Goal: Task Accomplishment & Management: Manage account settings

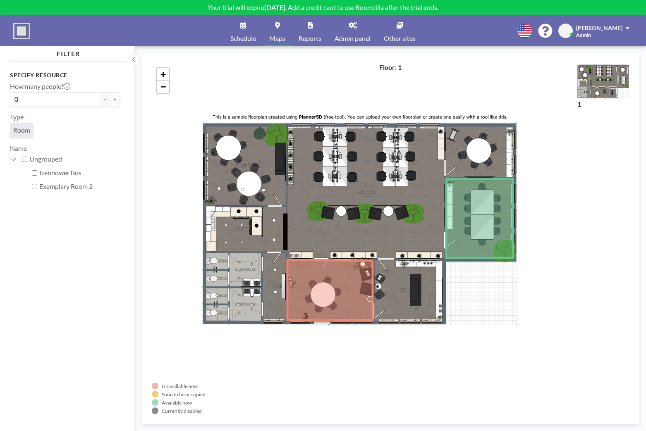
drag, startPoint x: 274, startPoint y: 194, endPoint x: 243, endPoint y: 173, distance: 36.9
click at [243, 173] on div "+ −" at bounding box center [390, 238] width 477 height 351
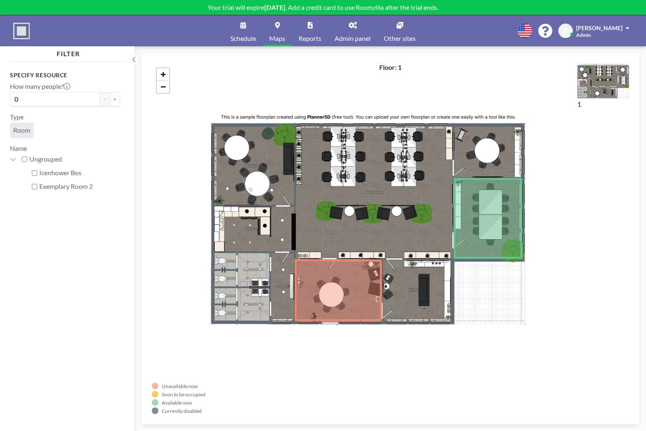
click at [82, 169] on label "Icenhower Bos" at bounding box center [79, 173] width 81 height 8
click at [37, 170] on input "Icenhower Bos" at bounding box center [34, 172] width 5 height 5
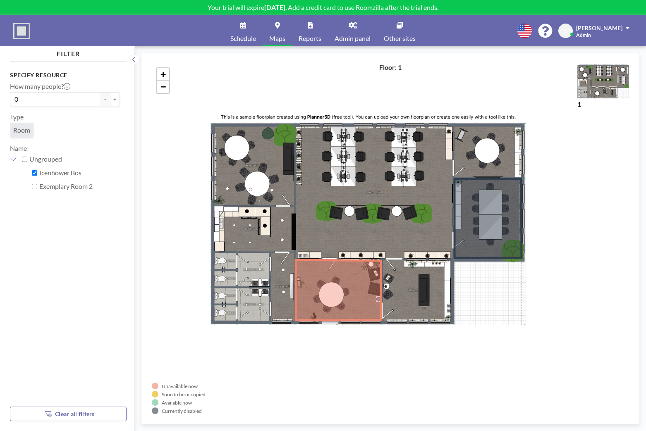
click at [85, 172] on label "Icenhower Bos" at bounding box center [79, 173] width 81 height 8
click at [37, 172] on input "Icenhower Bos" at bounding box center [34, 172] width 5 height 5
checkbox input "false"
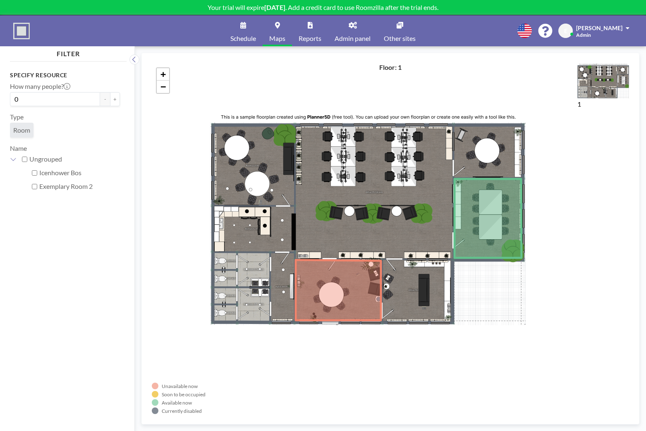
click at [367, 197] on div "+ −" at bounding box center [390, 238] width 477 height 351
click at [96, 101] on input "0" at bounding box center [55, 99] width 90 height 14
click at [120, 100] on button "+" at bounding box center [115, 99] width 10 height 14
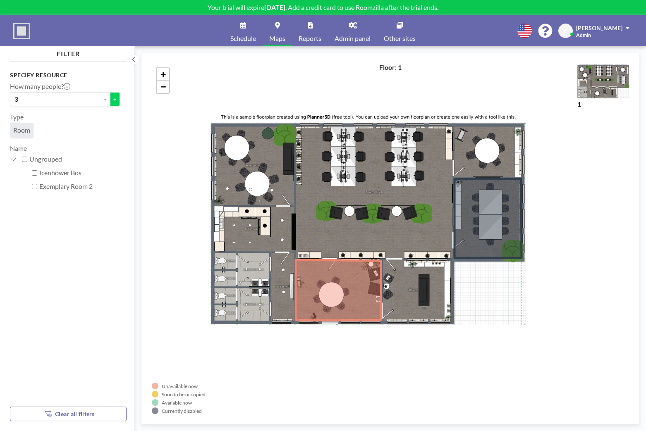
click at [120, 100] on button "+" at bounding box center [115, 99] width 10 height 14
click at [106, 101] on button "-" at bounding box center [105, 99] width 10 height 14
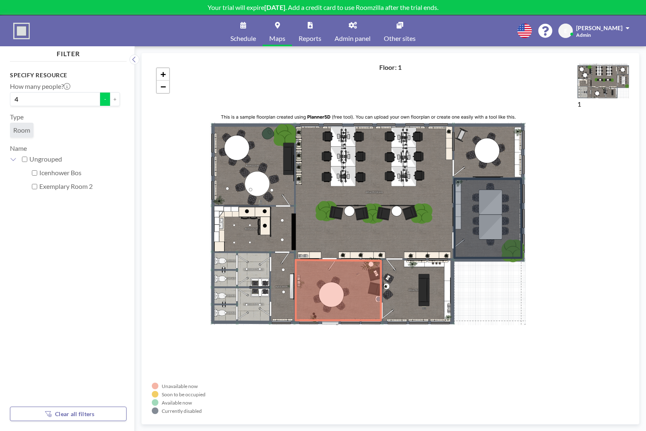
click at [106, 101] on button "-" at bounding box center [105, 99] width 10 height 14
type input "1"
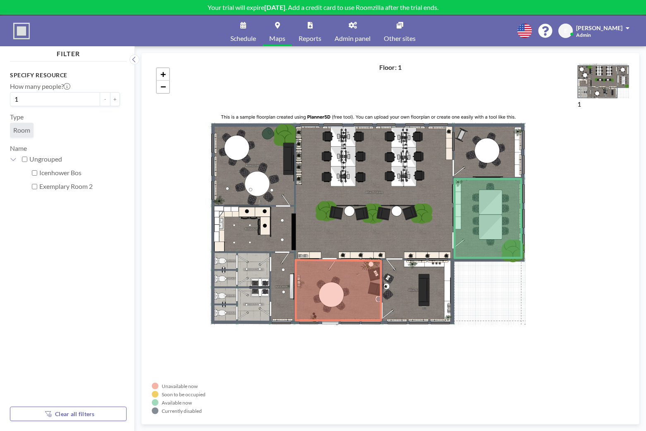
click at [342, 37] on span "Admin panel" at bounding box center [353, 38] width 36 height 7
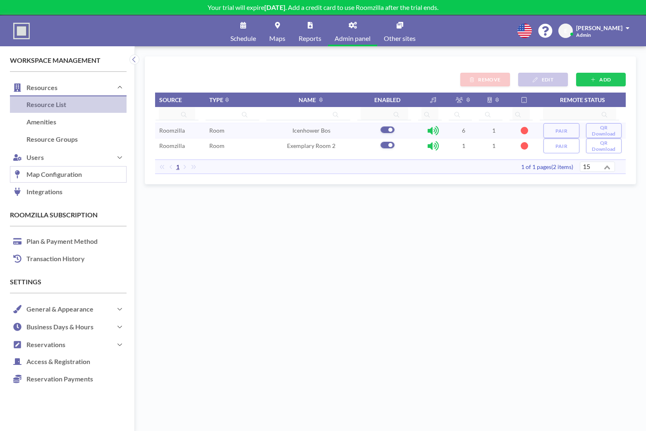
click at [66, 169] on link "Map Configuration" at bounding box center [68, 174] width 117 height 17
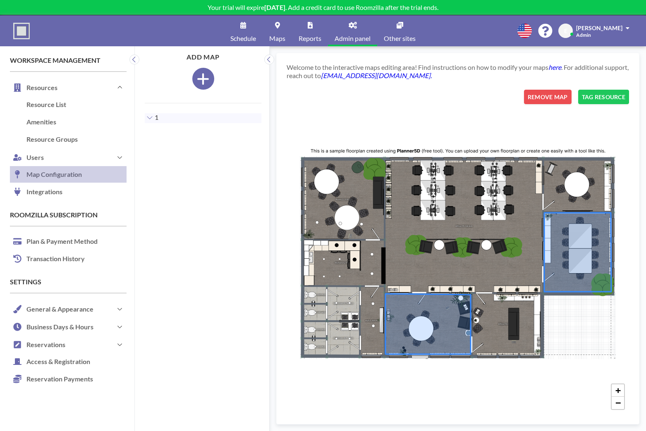
click at [510, 192] on div "+ −" at bounding box center [458, 252] width 342 height 325
click at [514, 184] on div "+ −" at bounding box center [458, 252] width 342 height 325
click at [574, 238] on icon at bounding box center [577, 252] width 67 height 79
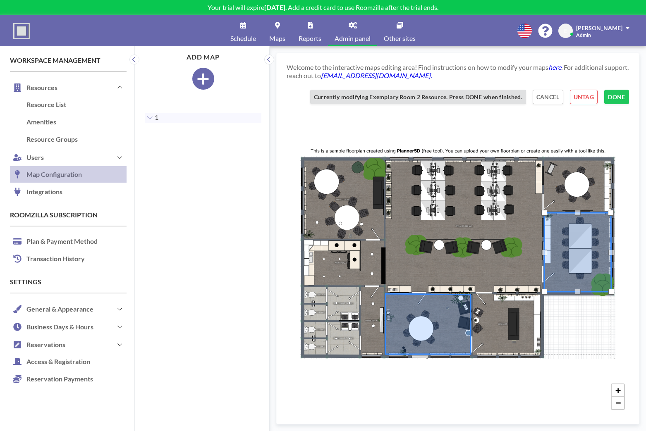
click at [574, 238] on icon at bounding box center [577, 252] width 67 height 79
click at [555, 101] on button "CANCEL" at bounding box center [548, 97] width 31 height 14
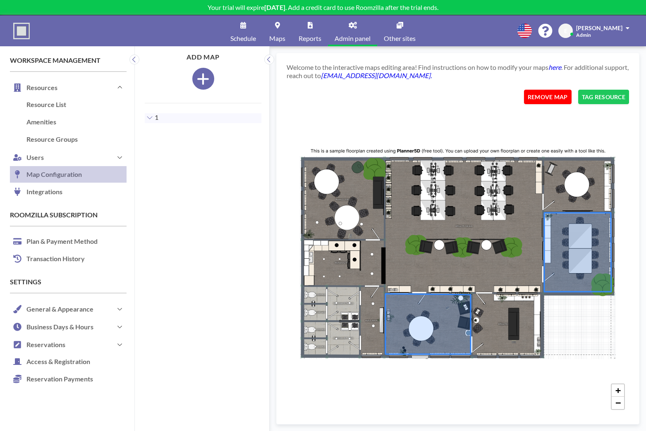
click at [551, 100] on button "REMOVE MAP" at bounding box center [548, 97] width 48 height 14
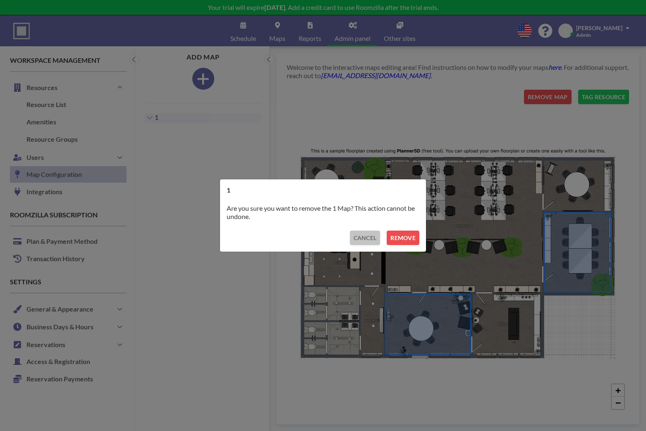
click at [370, 238] on button "CANCEL" at bounding box center [365, 238] width 31 height 14
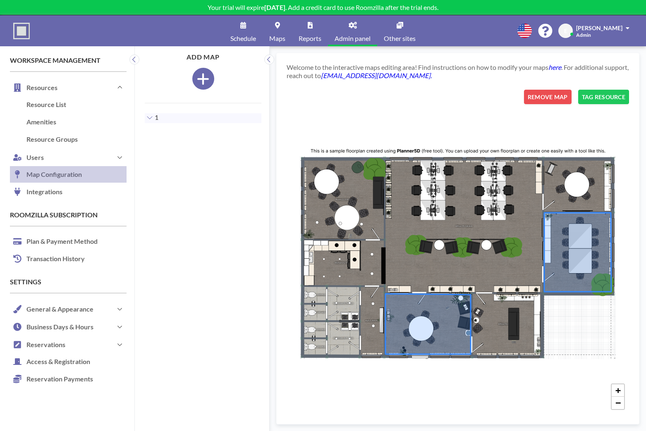
click at [208, 79] on icon "button" at bounding box center [203, 79] width 12 height 12
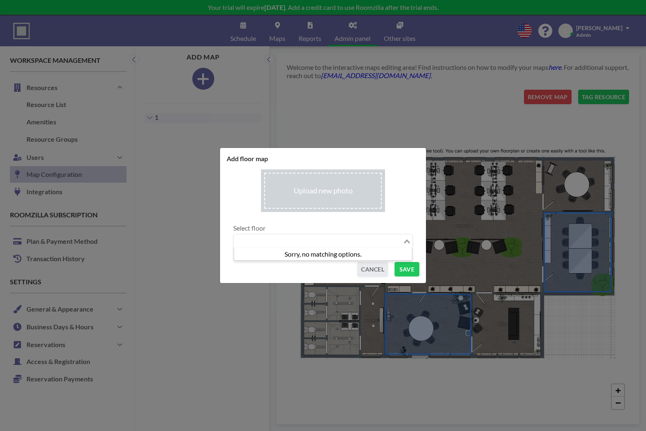
click at [324, 239] on input "Search for option" at bounding box center [319, 241] width 168 height 11
click at [336, 186] on input "file" at bounding box center [323, 191] width 124 height 43
click at [410, 275] on button "SAVE" at bounding box center [407, 269] width 25 height 14
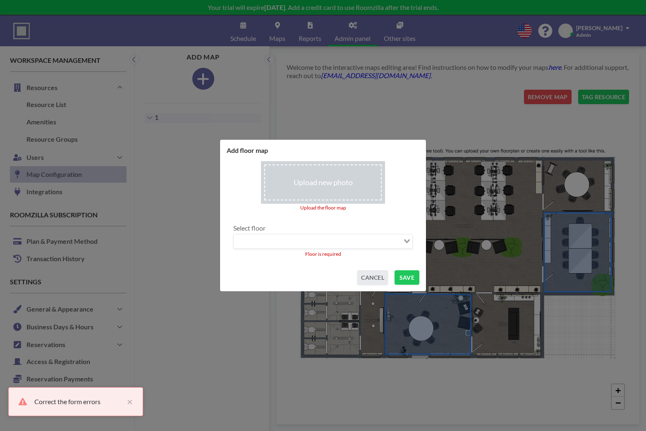
click at [326, 181] on input "file" at bounding box center [323, 182] width 124 height 43
click at [377, 283] on button "CANCEL" at bounding box center [372, 277] width 31 height 14
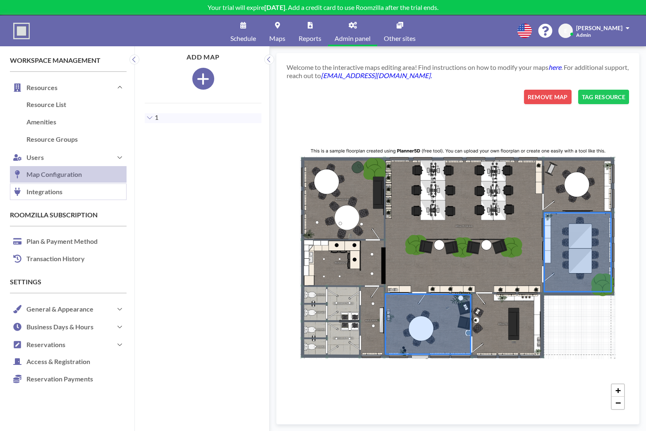
click at [77, 189] on link "Integrations" at bounding box center [68, 192] width 117 height 17
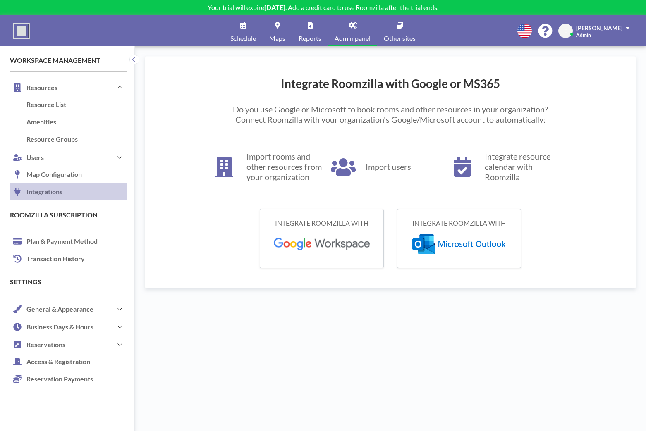
click at [335, 247] on img at bounding box center [321, 244] width 97 height 13
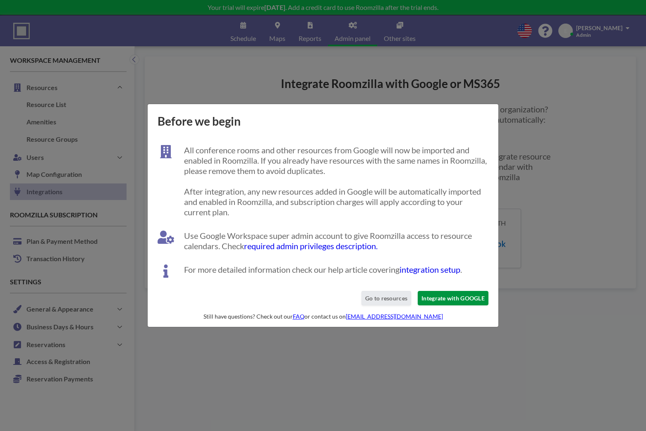
click at [455, 300] on button "Integrate with GOOGLE" at bounding box center [453, 298] width 71 height 14
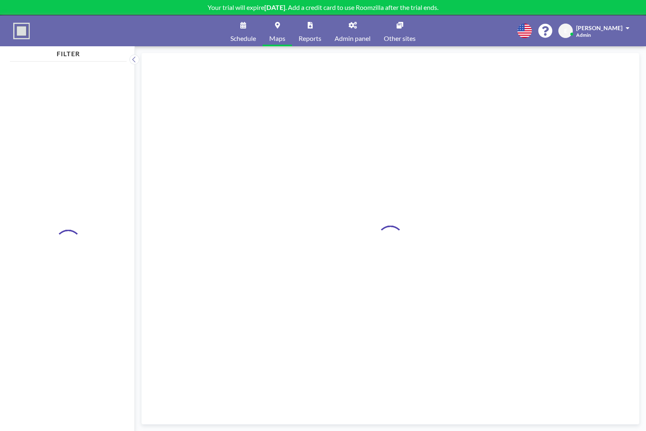
click at [356, 38] on span "Admin panel" at bounding box center [353, 38] width 36 height 7
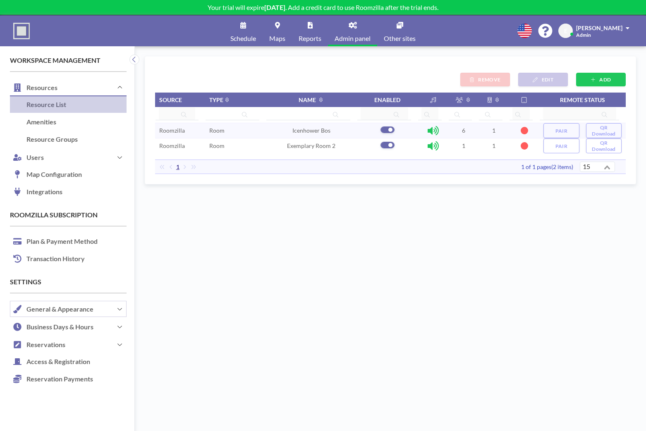
click at [106, 306] on button "General & Appearance" at bounding box center [68, 309] width 117 height 18
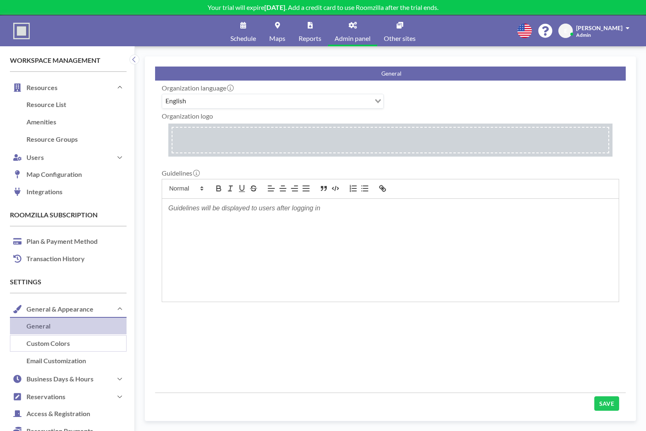
click at [58, 344] on link "Custom Colors" at bounding box center [68, 343] width 117 height 17
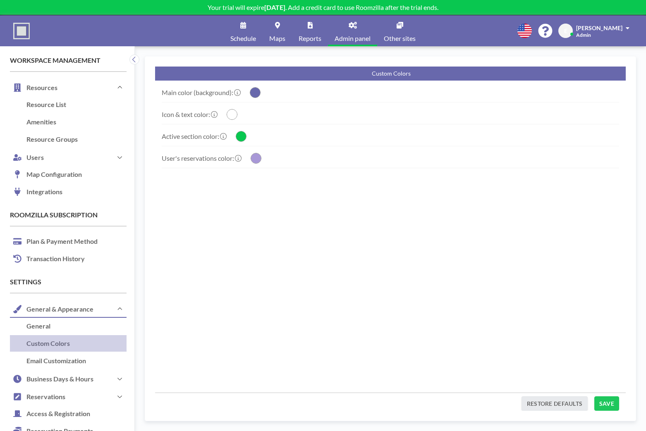
click at [259, 91] on circle "button" at bounding box center [255, 93] width 10 height 10
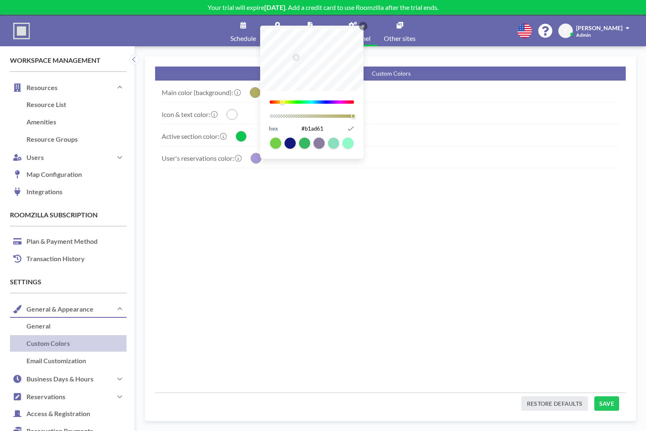
drag, startPoint x: 328, startPoint y: 102, endPoint x: 305, endPoint y: 125, distance: 32.2
click at [287, 105] on div "57" at bounding box center [311, 69] width 103 height 80
click at [305, 125] on input "#a6b161" at bounding box center [312, 128] width 65 height 11
click at [309, 129] on input "#a6b161" at bounding box center [312, 128] width 65 height 11
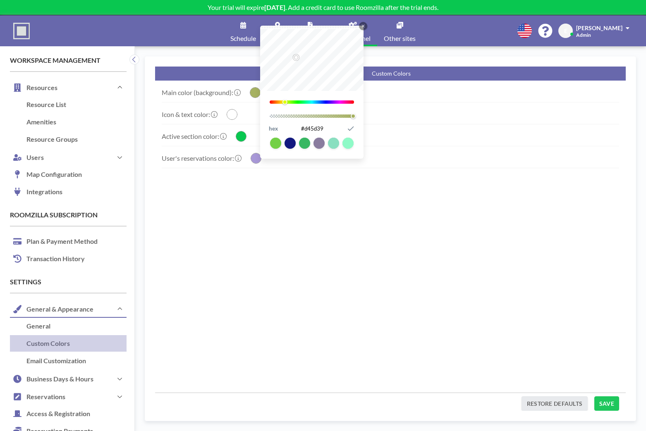
type input "#d45d39"
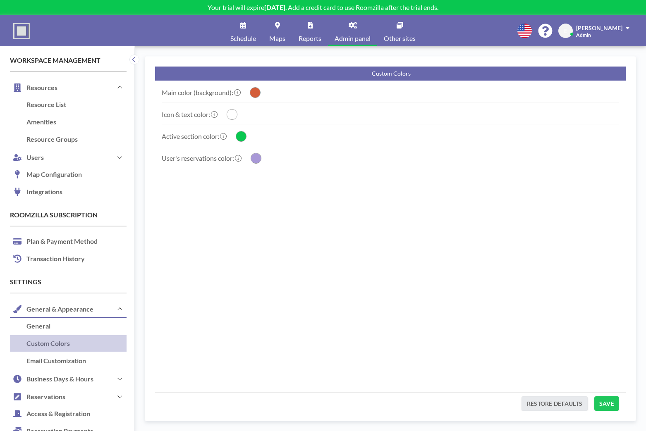
click at [395, 242] on div "Main color (background): Close Icon 13 1 hex #d45d39 Submit Icon Icon & text co…" at bounding box center [390, 237] width 471 height 312
click at [261, 162] on icon "button" at bounding box center [256, 158] width 10 height 10
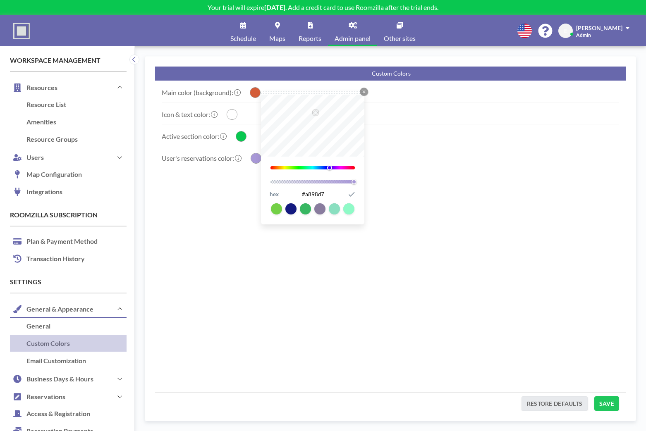
click at [318, 197] on input "#a898d7" at bounding box center [312, 194] width 65 height 11
type input "#30291a"
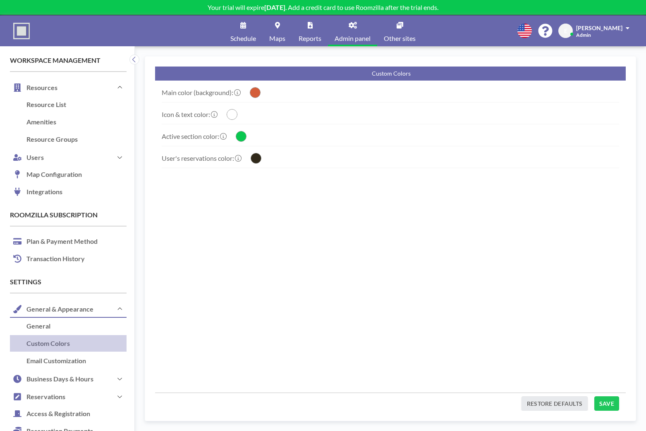
click at [209, 211] on div "Main color (background): Close Icon 13 1 hex #d45d39 Submit Icon Icon & text co…" at bounding box center [390, 237] width 471 height 312
click at [246, 134] on circle "button" at bounding box center [241, 137] width 10 height 10
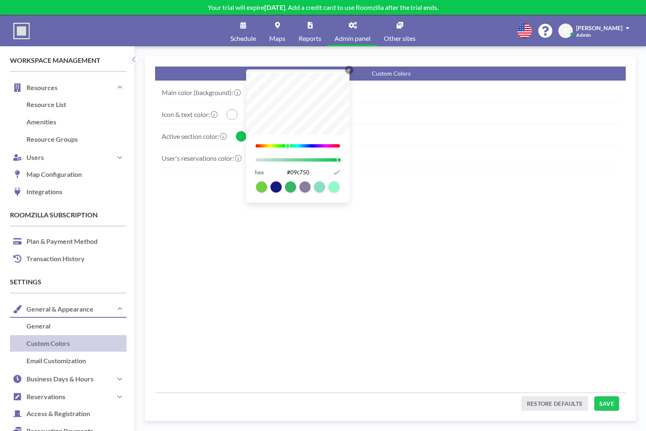
click at [309, 177] on input "#09c750" at bounding box center [298, 172] width 65 height 11
click at [307, 175] on input "#09c750" at bounding box center [298, 172] width 65 height 11
type input "#a89e93"
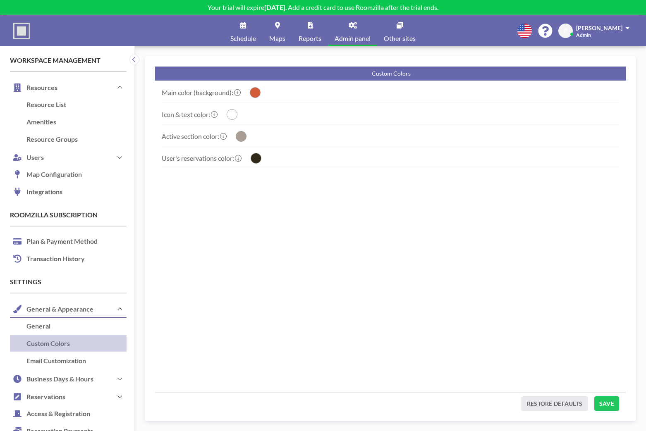
click at [309, 267] on div "Main color (background): Close Icon 13 1 hex #d45d39 Submit Icon Icon & text co…" at bounding box center [390, 237] width 471 height 312
click at [599, 404] on button "SAVE" at bounding box center [606, 404] width 25 height 14
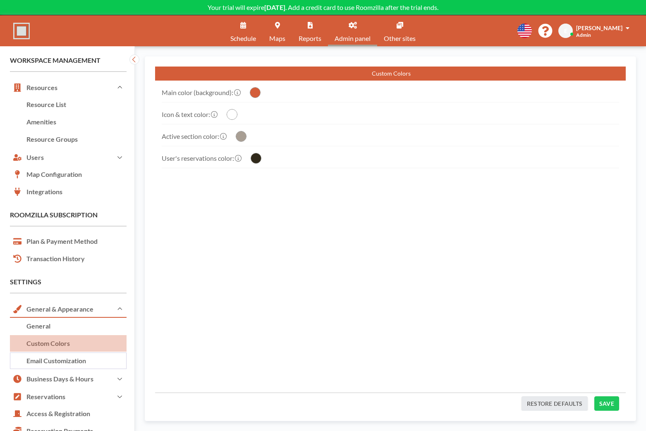
click at [111, 357] on link "Email Customization" at bounding box center [68, 361] width 117 height 17
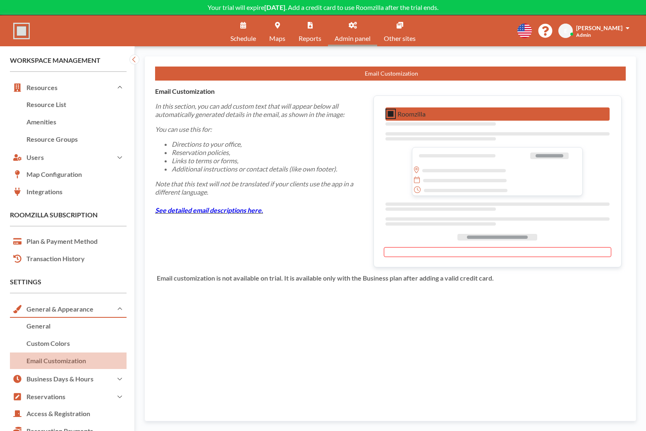
click at [243, 189] on p "Note that this text will not be translated if your clients use the app in a dif…" at bounding box center [257, 188] width 204 height 17
click at [174, 114] on p "In this section, you can add custom text that will appear below all automatical…" at bounding box center [257, 110] width 204 height 17
click at [235, 39] on span "Schedule" at bounding box center [243, 38] width 26 height 7
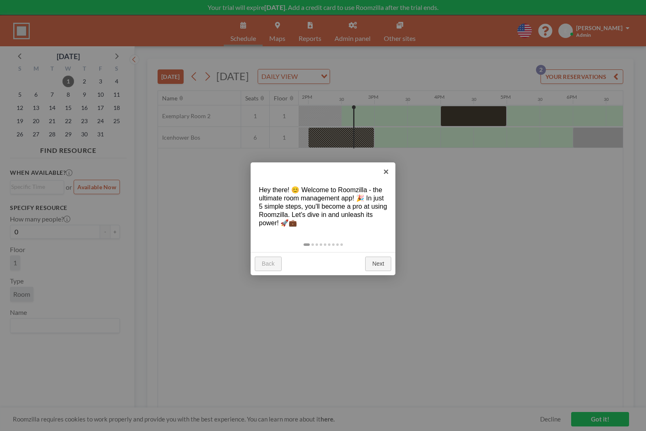
scroll to position [0, 926]
click at [373, 264] on link "Next" at bounding box center [378, 264] width 26 height 15
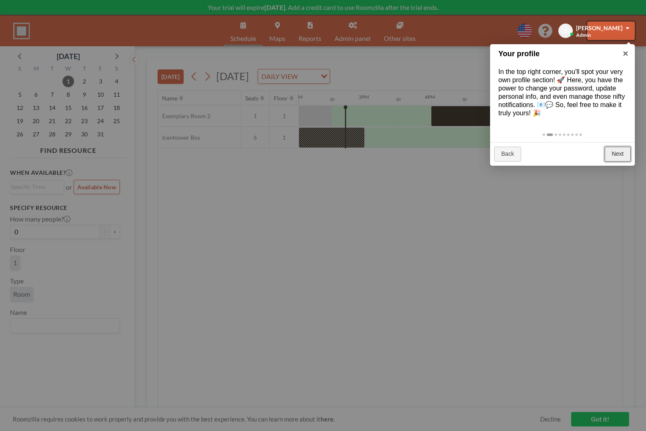
click at [624, 151] on link "Next" at bounding box center [618, 154] width 26 height 15
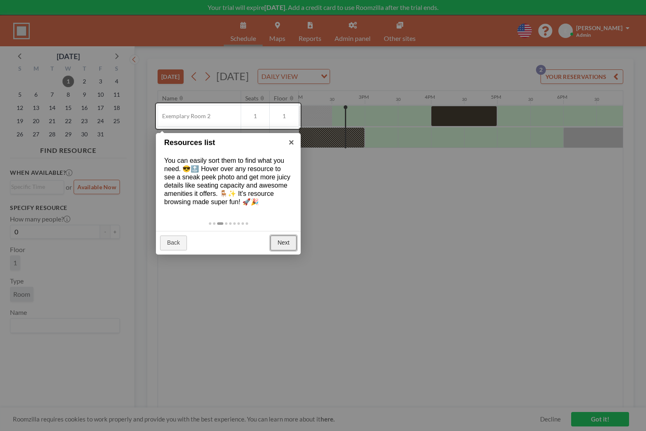
click at [286, 237] on link "Next" at bounding box center [283, 243] width 26 height 15
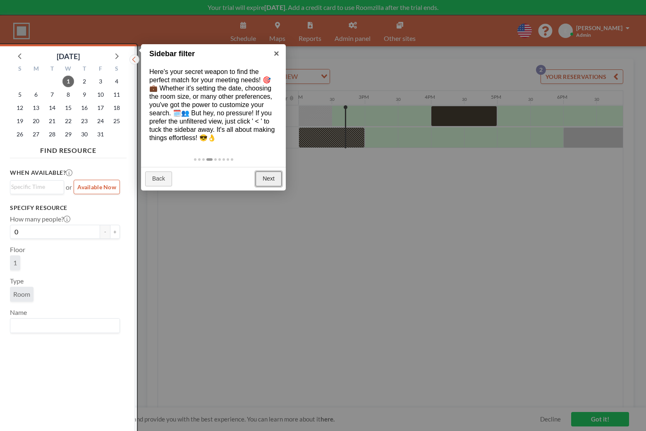
scroll to position [2, 0]
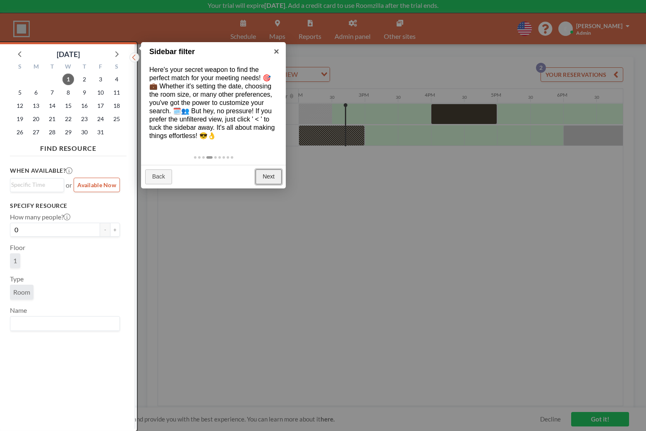
click at [278, 171] on link "Next" at bounding box center [269, 177] width 26 height 15
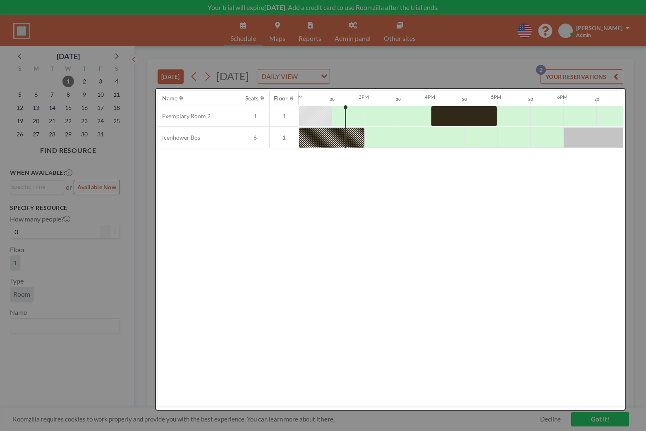
scroll to position [0, 0]
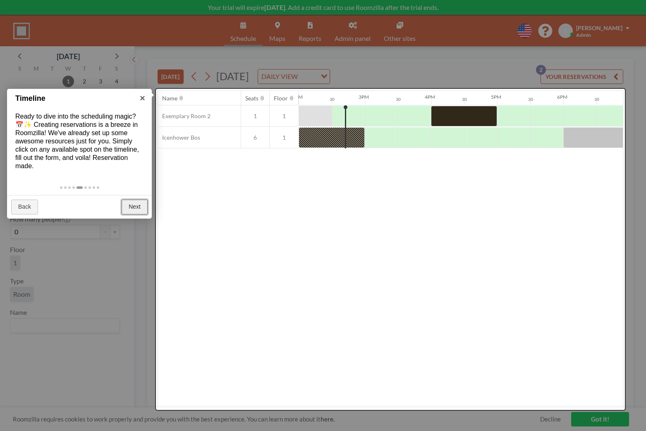
click at [137, 202] on link "Next" at bounding box center [135, 207] width 26 height 15
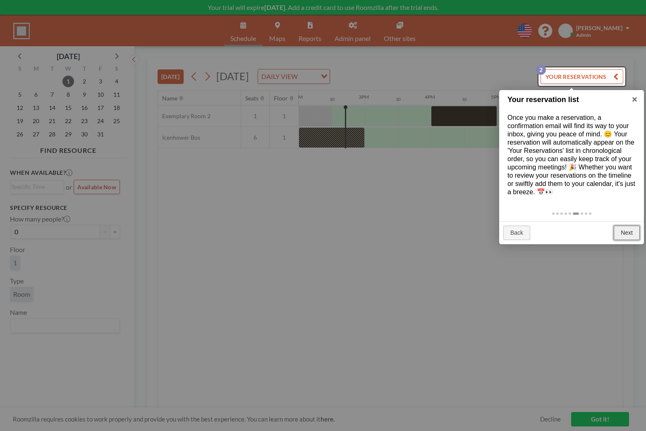
click at [626, 235] on link "Next" at bounding box center [627, 233] width 26 height 15
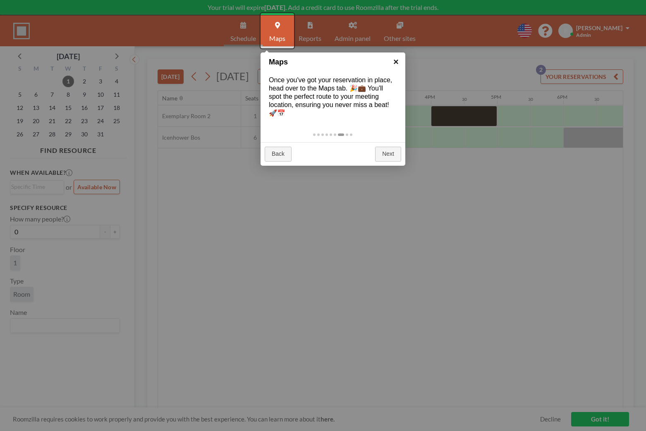
click at [391, 65] on link "×" at bounding box center [396, 62] width 19 height 19
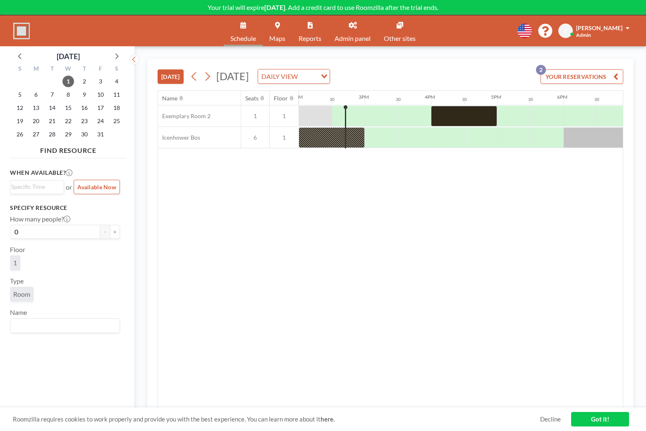
click at [622, 29] on span "[PERSON_NAME]" at bounding box center [599, 27] width 46 height 7
click at [342, 32] on link "Admin panel" at bounding box center [352, 30] width 49 height 31
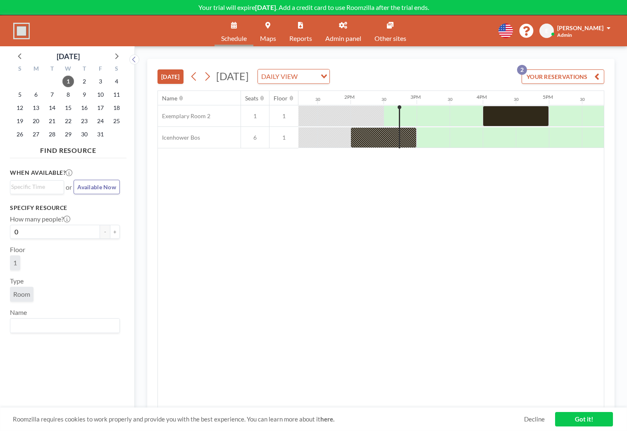
scroll to position [0, 926]
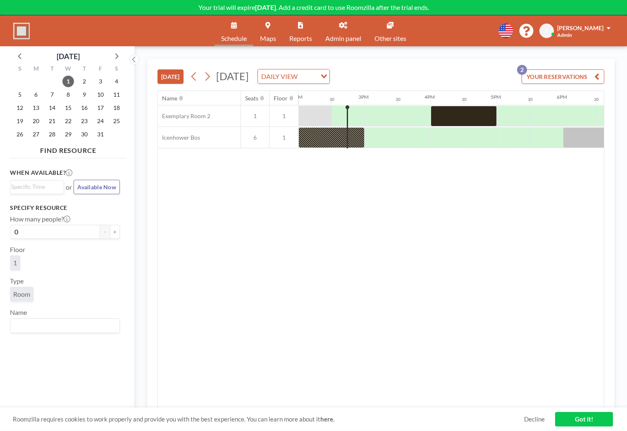
click at [339, 29] on link "Admin panel" at bounding box center [343, 30] width 49 height 31
